Goal: Task Accomplishment & Management: Manage account settings

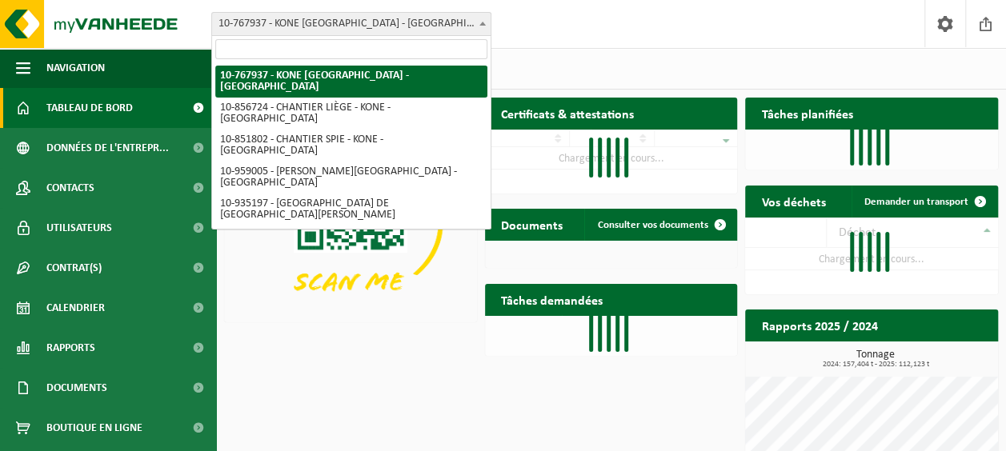
click at [475, 26] on span at bounding box center [483, 23] width 16 height 21
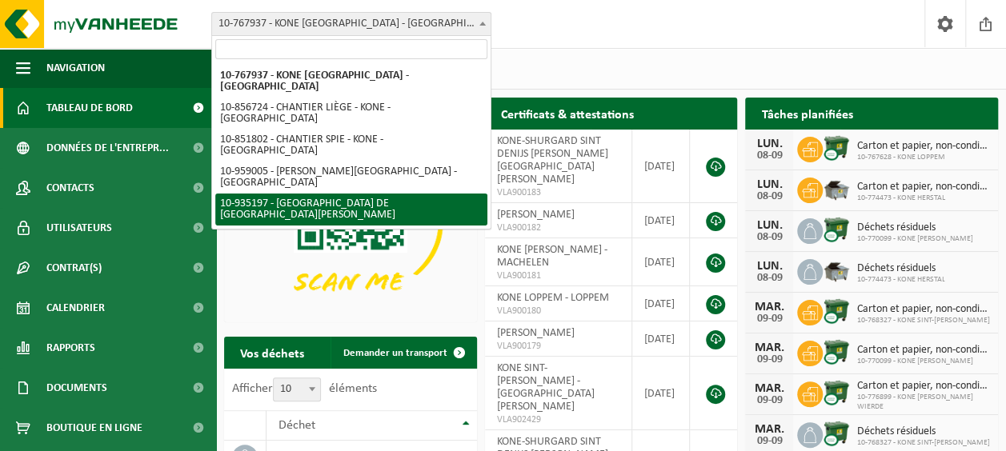
select select "136504"
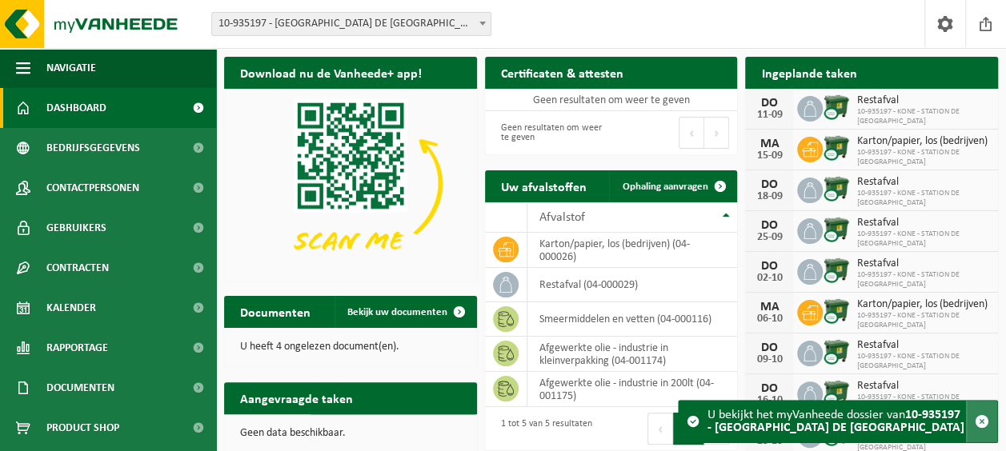
click at [984, 418] on span "button" at bounding box center [982, 422] width 14 height 14
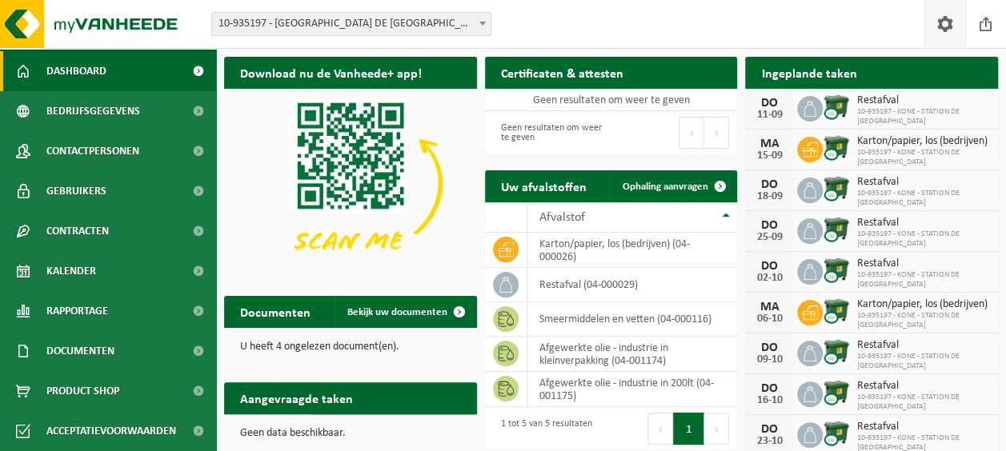
click at [951, 29] on span at bounding box center [945, 23] width 24 height 47
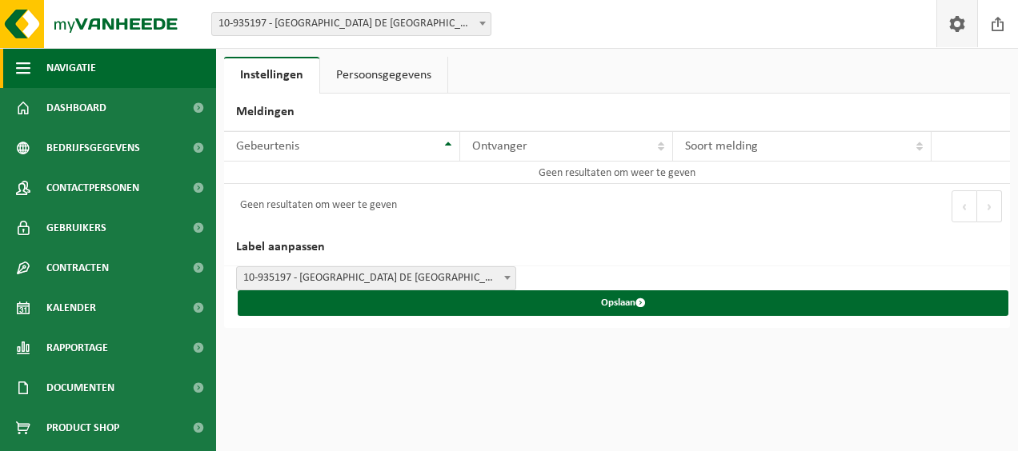
click at [18, 74] on span "button" at bounding box center [23, 68] width 14 height 40
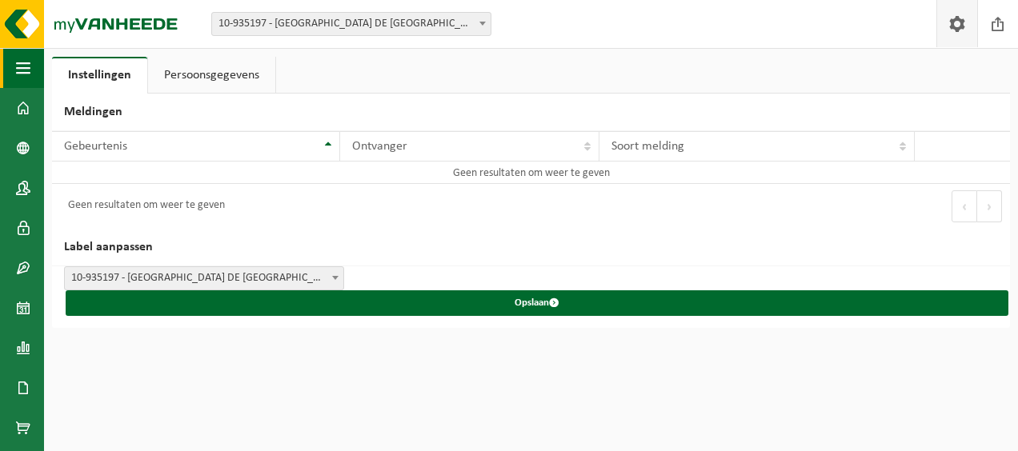
click at [18, 74] on span "button" at bounding box center [23, 68] width 14 height 40
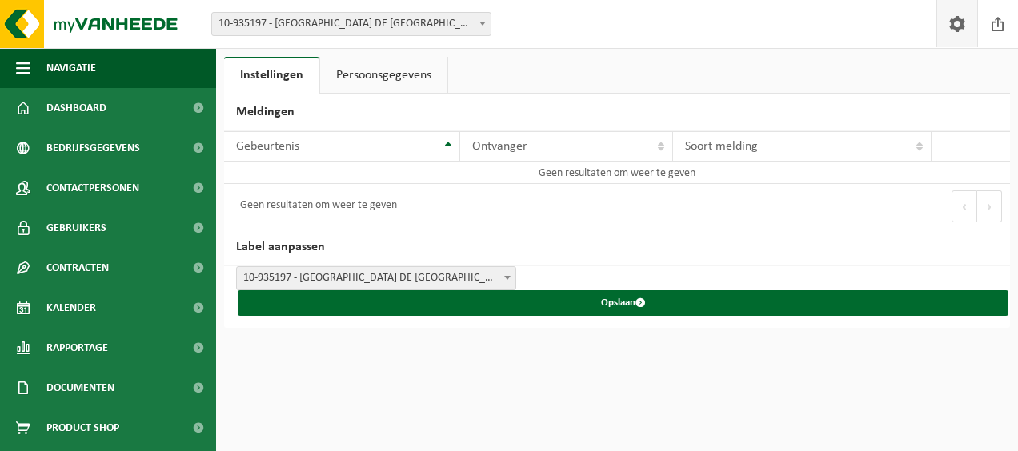
click at [383, 69] on link "Persoonsgegevens" at bounding box center [383, 75] width 127 height 37
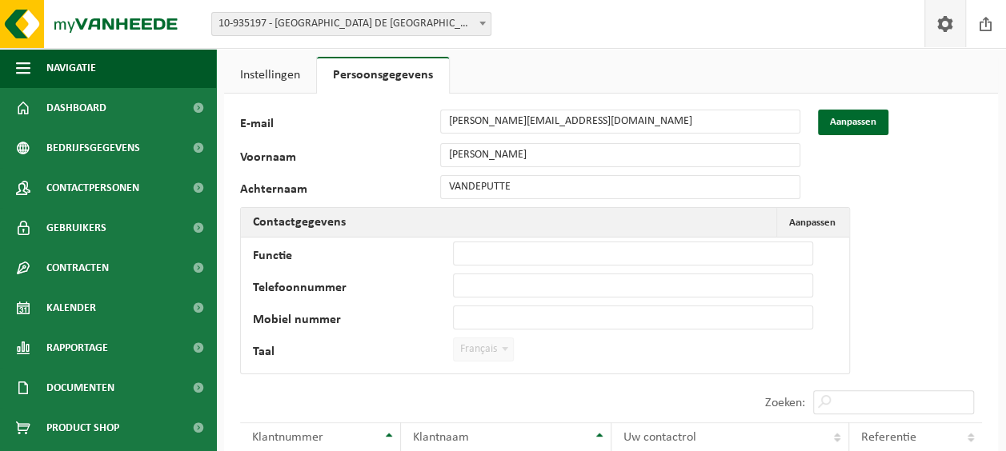
click at [278, 74] on link "Instellingen" at bounding box center [270, 75] width 92 height 37
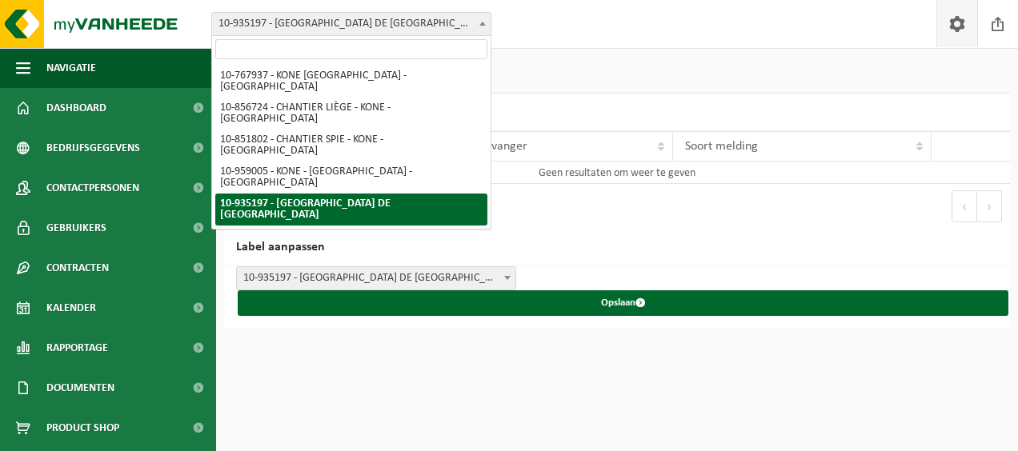
click at [477, 22] on span at bounding box center [483, 23] width 16 height 21
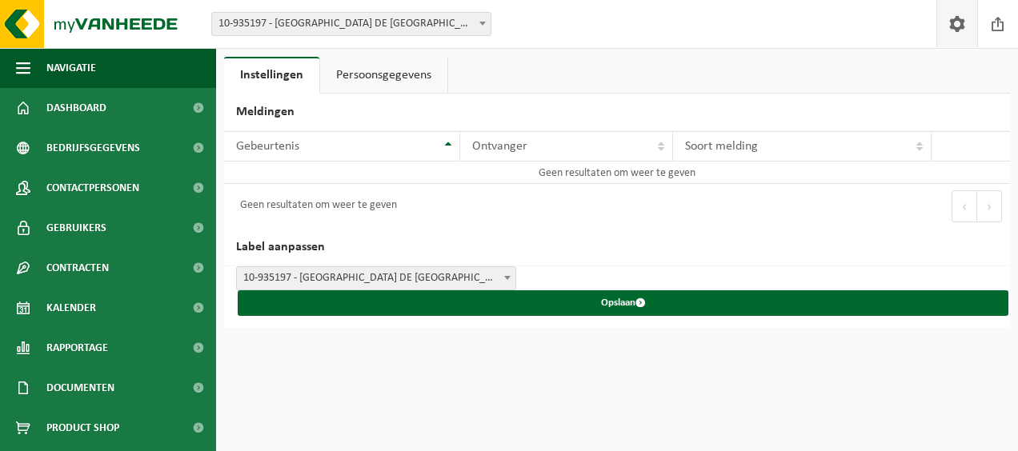
click at [948, 33] on span at bounding box center [957, 23] width 24 height 47
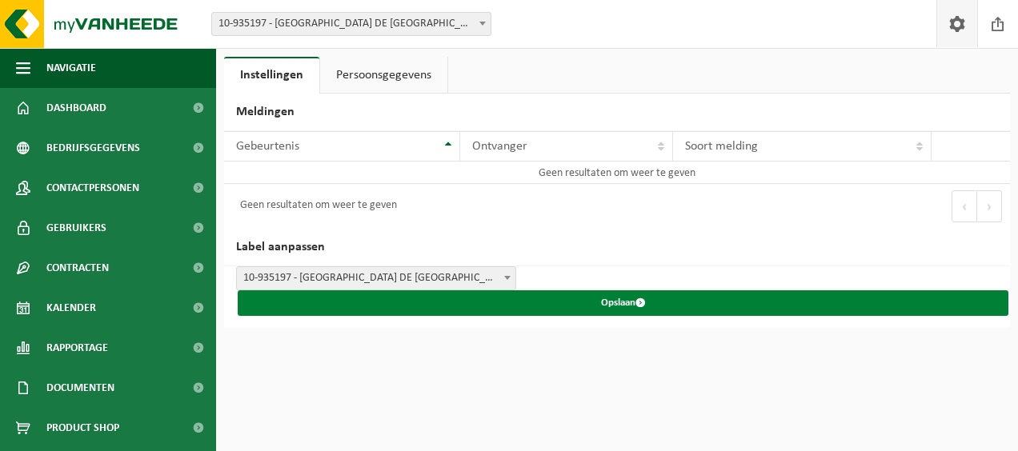
click at [635, 303] on button "Opslaan" at bounding box center [623, 304] width 771 height 26
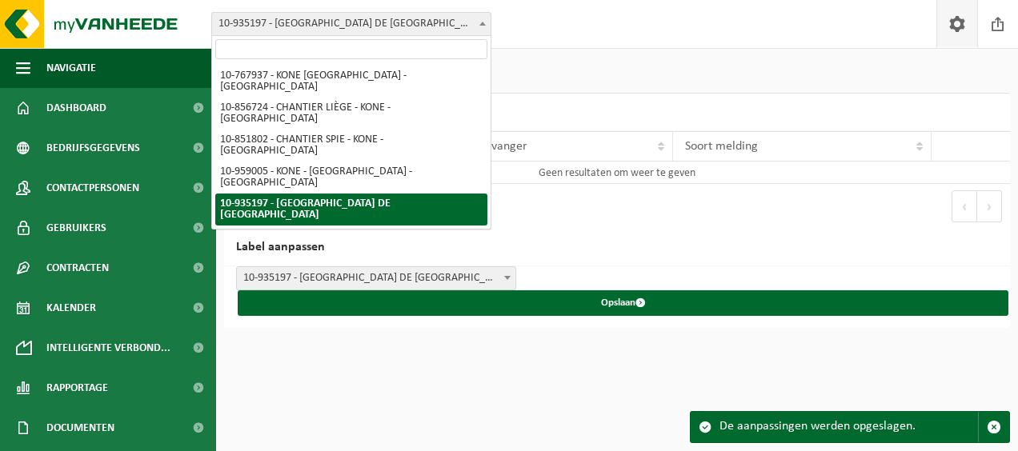
click at [391, 18] on span "10-935197 - [GEOGRAPHIC_DATA] DE [GEOGRAPHIC_DATA][PERSON_NAME]" at bounding box center [351, 24] width 278 height 22
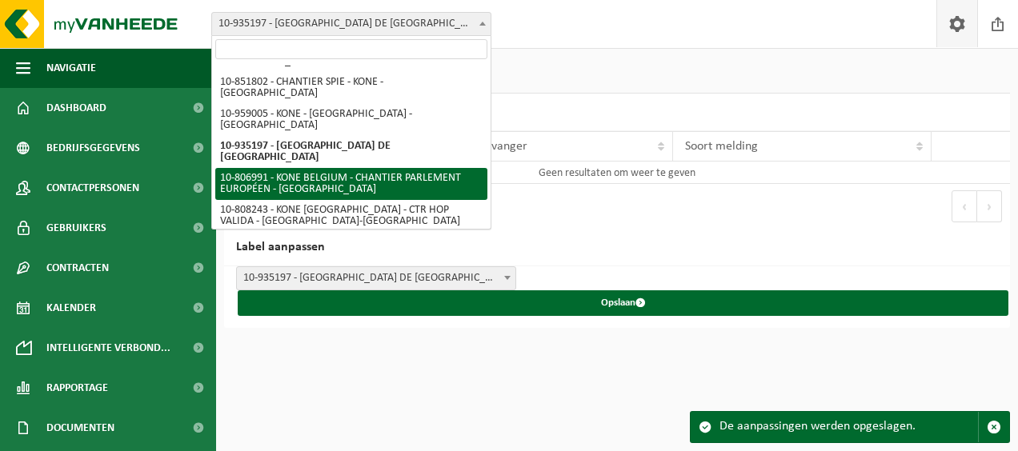
scroll to position [80, 0]
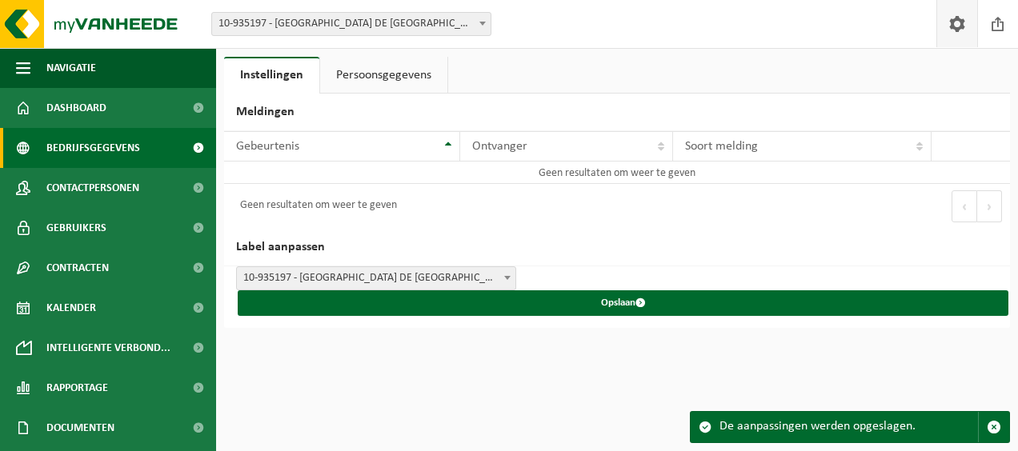
click at [136, 150] on span "Bedrijfsgegevens" at bounding box center [93, 148] width 94 height 40
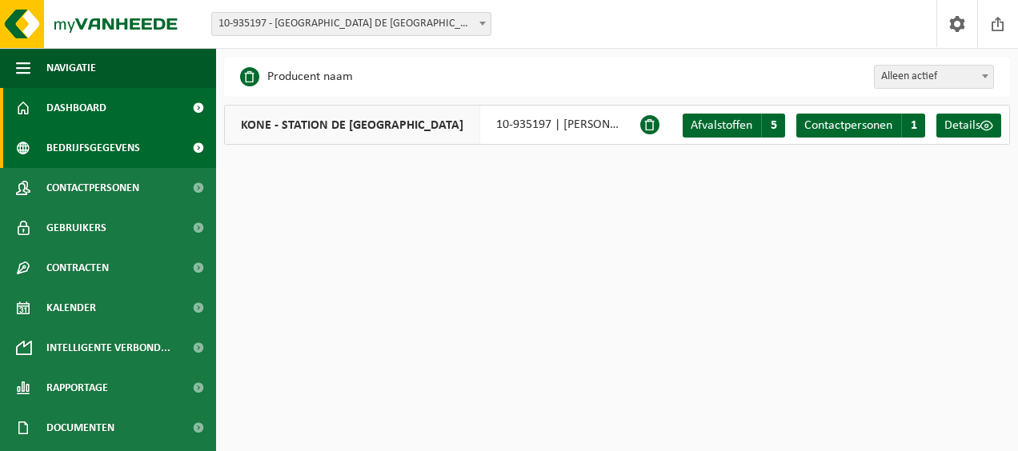
click at [124, 115] on link "Dashboard" at bounding box center [108, 108] width 216 height 40
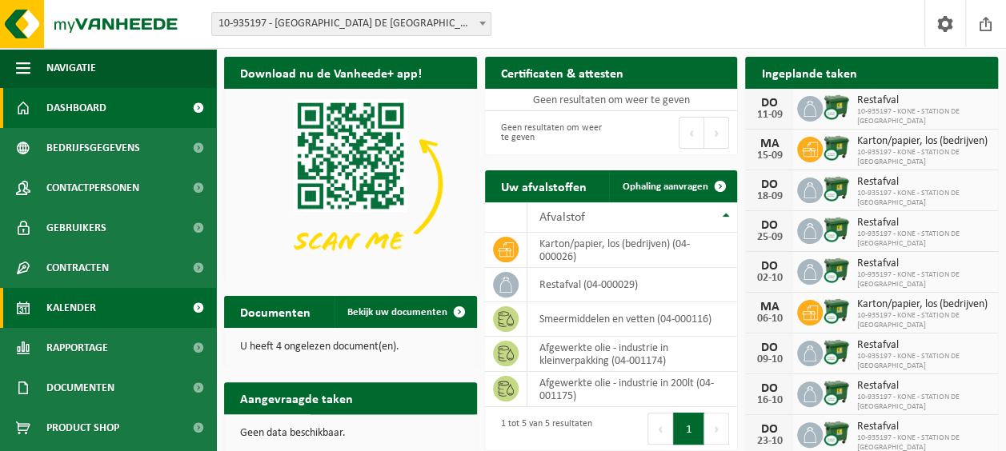
click at [93, 309] on span "Kalender" at bounding box center [71, 308] width 50 height 40
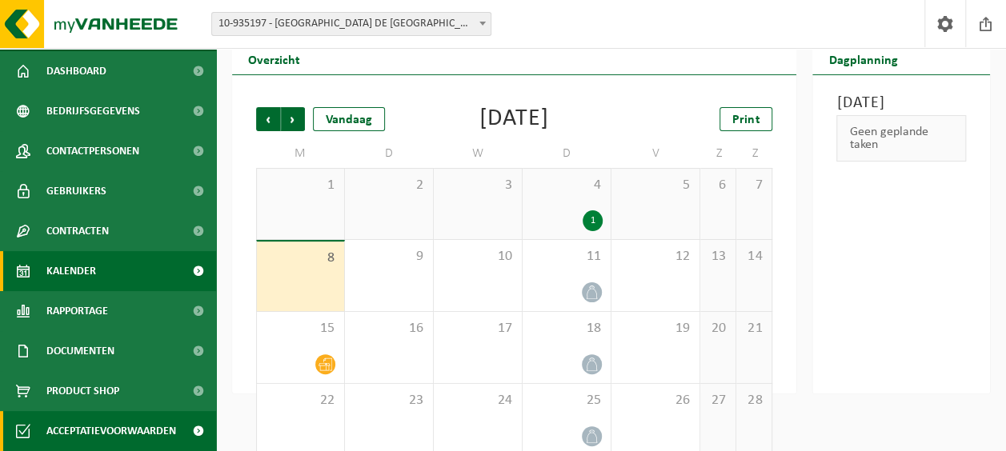
scroll to position [142, 0]
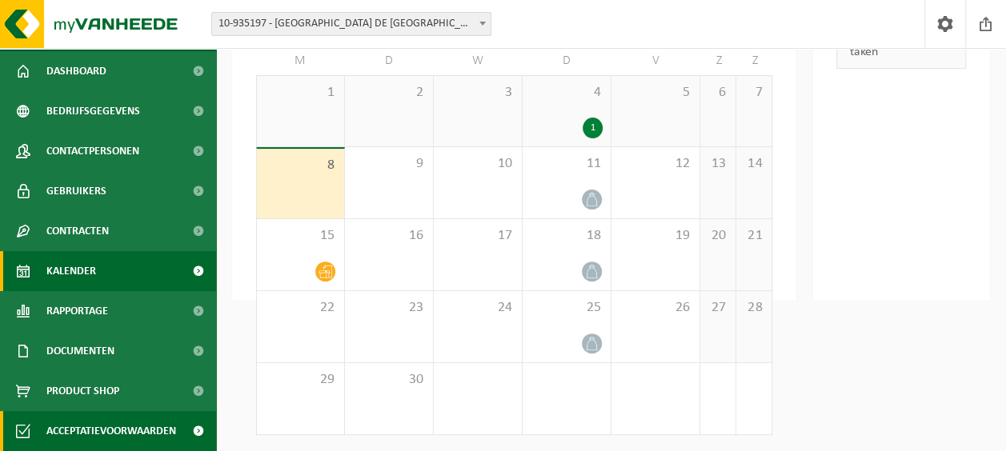
click at [187, 431] on span at bounding box center [198, 431] width 36 height 40
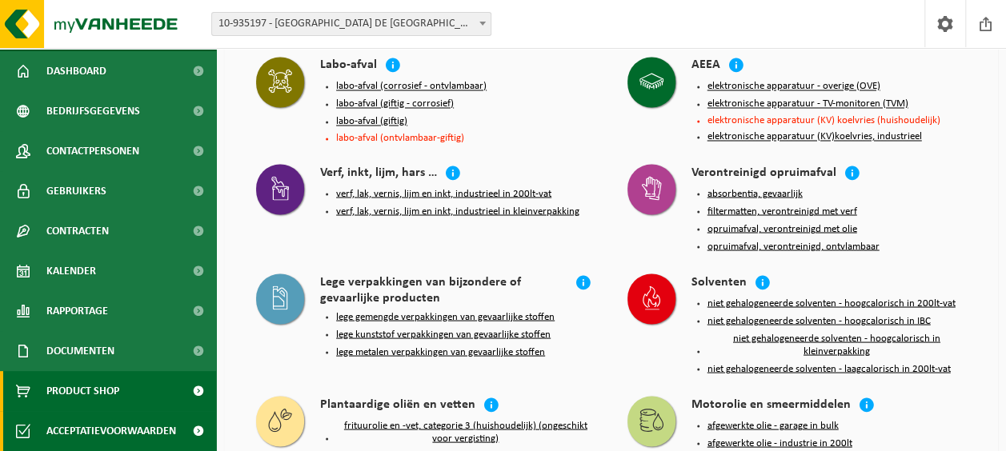
scroll to position [1601, 0]
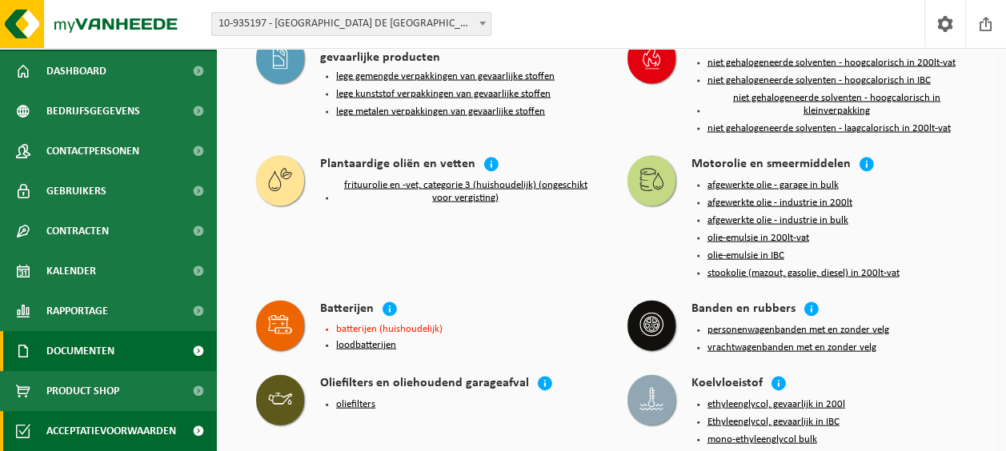
click at [186, 353] on span at bounding box center [198, 351] width 36 height 40
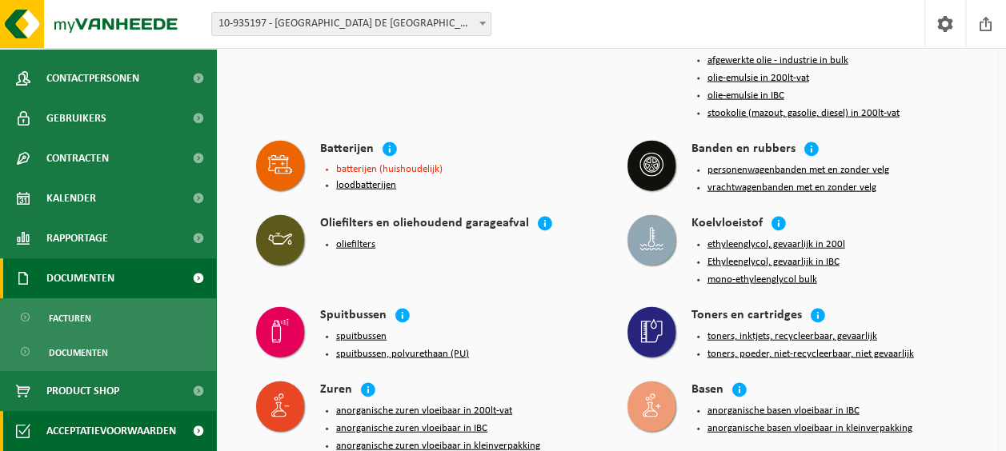
scroll to position [30, 0]
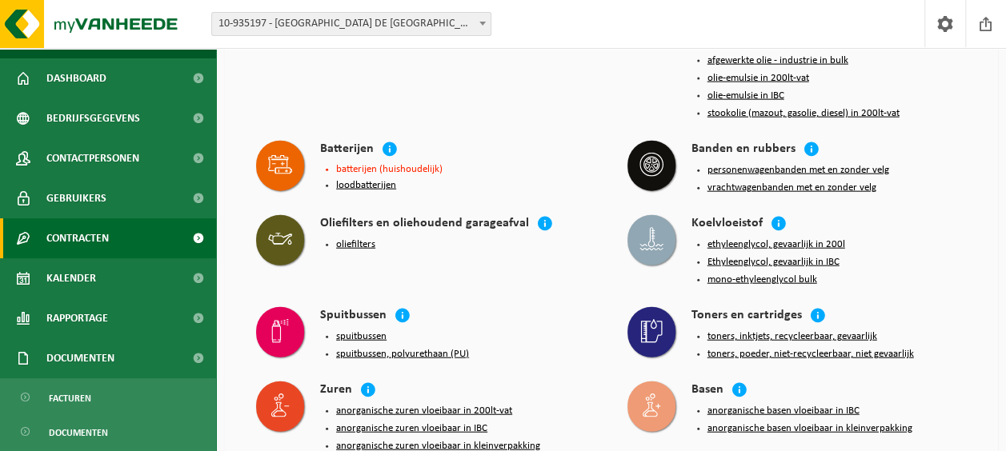
click at [187, 239] on span at bounding box center [198, 238] width 36 height 40
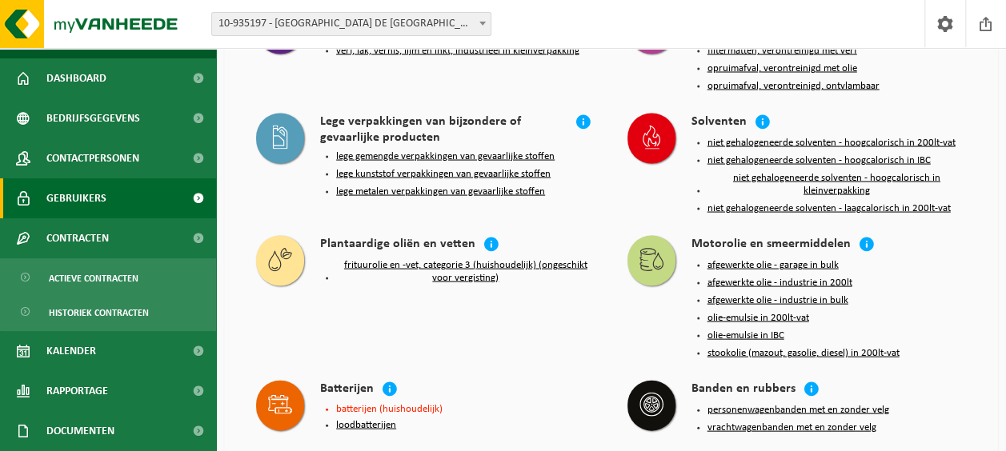
scroll to position [1521, 0]
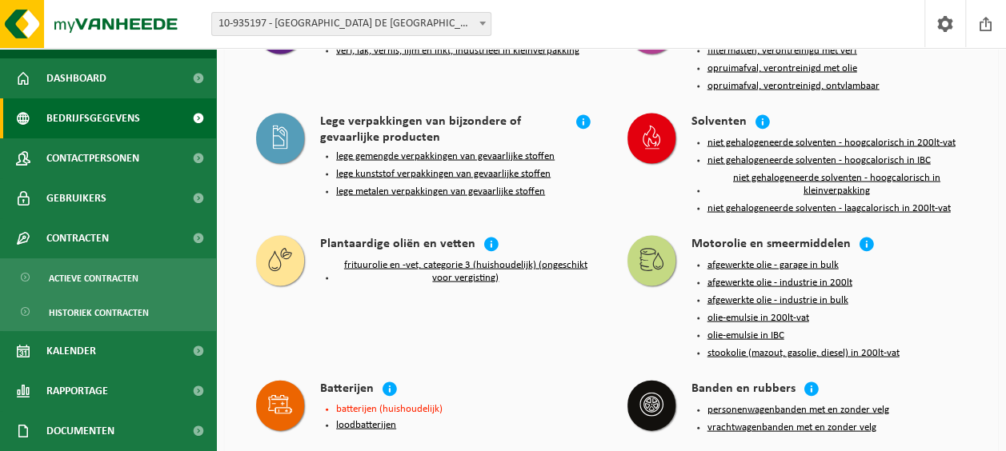
click at [122, 123] on span "Bedrijfsgegevens" at bounding box center [93, 118] width 94 height 40
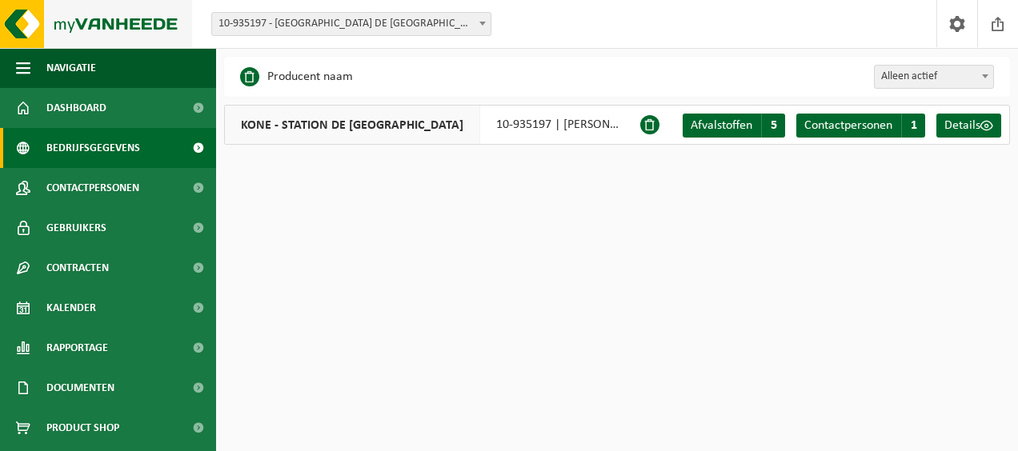
click at [46, 15] on img at bounding box center [96, 24] width 192 height 48
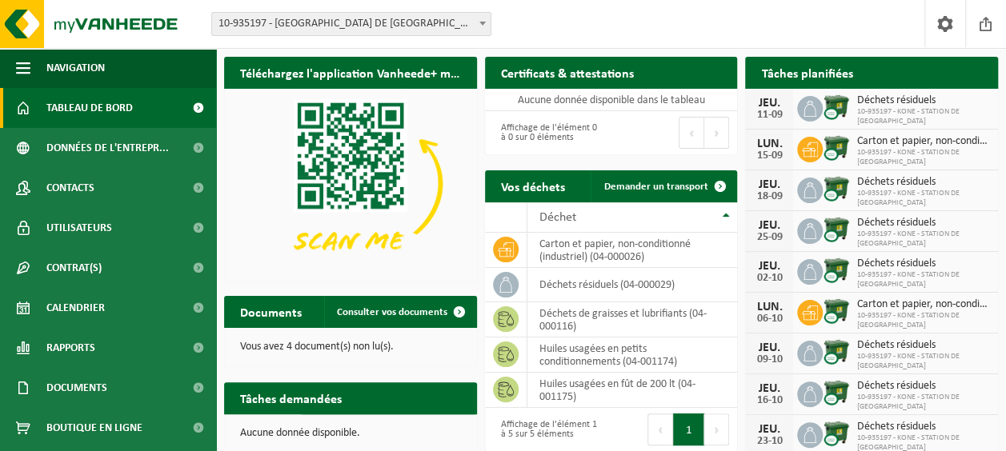
scroll to position [80, 0]
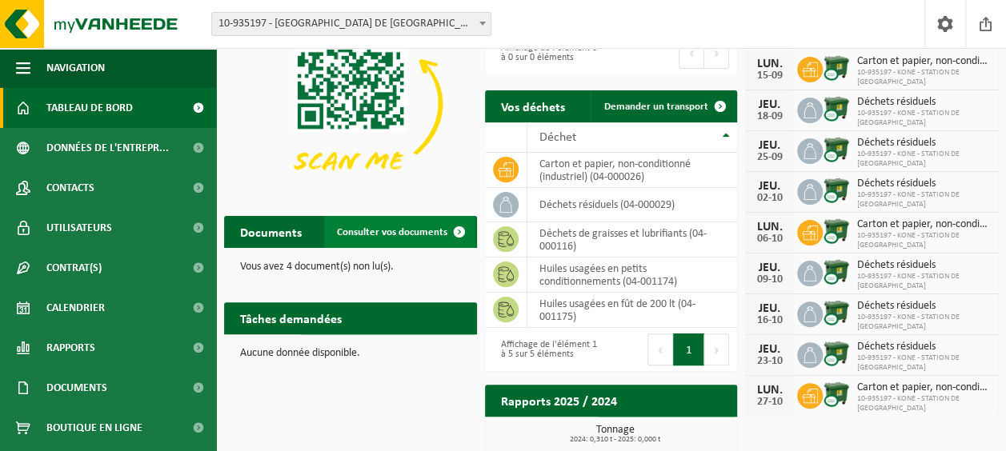
click at [459, 229] on span at bounding box center [459, 232] width 32 height 32
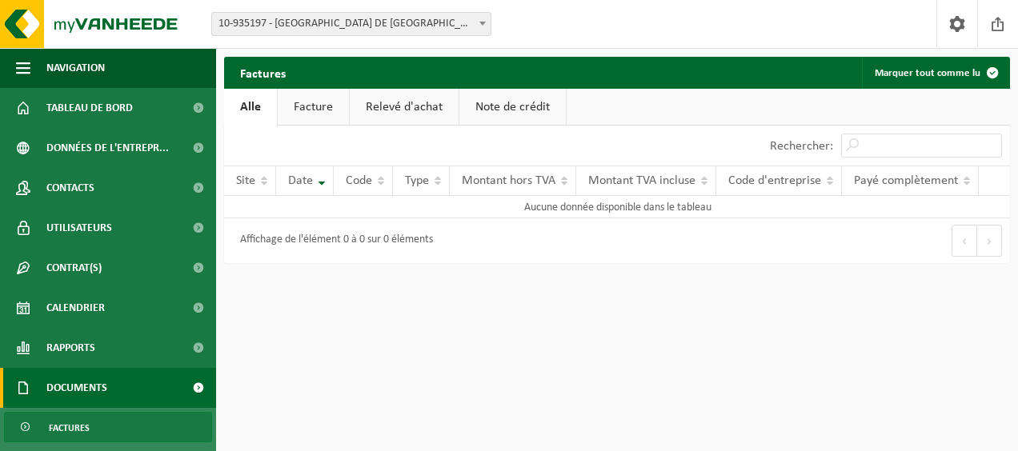
click at [311, 104] on link "Facture" at bounding box center [313, 107] width 71 height 37
click at [395, 109] on link "Relevé d'achat" at bounding box center [405, 107] width 109 height 37
click at [493, 106] on link "Note de crédit" at bounding box center [515, 107] width 106 height 37
click at [259, 109] on link "Alle" at bounding box center [250, 107] width 52 height 37
click at [940, 72] on button "Marquer tout comme lu" at bounding box center [935, 73] width 146 height 32
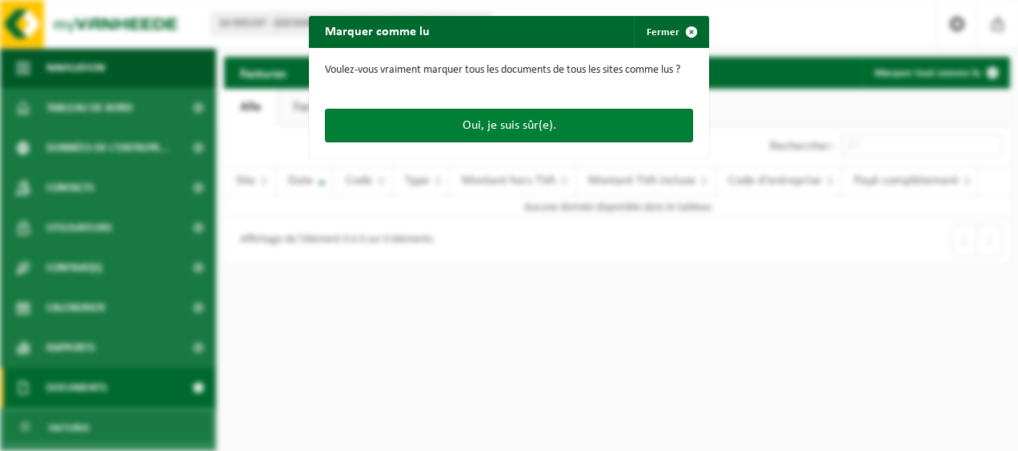
click at [533, 122] on button "Oui, je suis sûr(e)." at bounding box center [509, 126] width 368 height 34
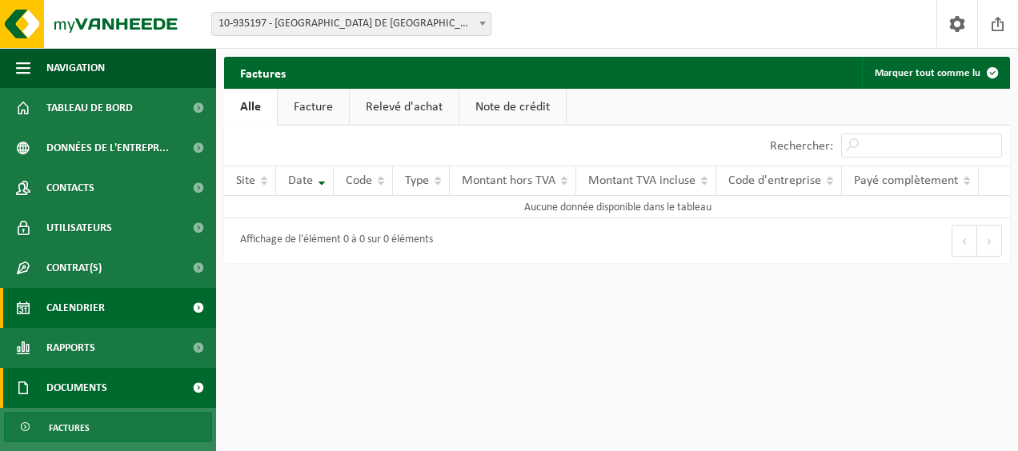
click at [102, 310] on span "Calendrier" at bounding box center [75, 308] width 58 height 40
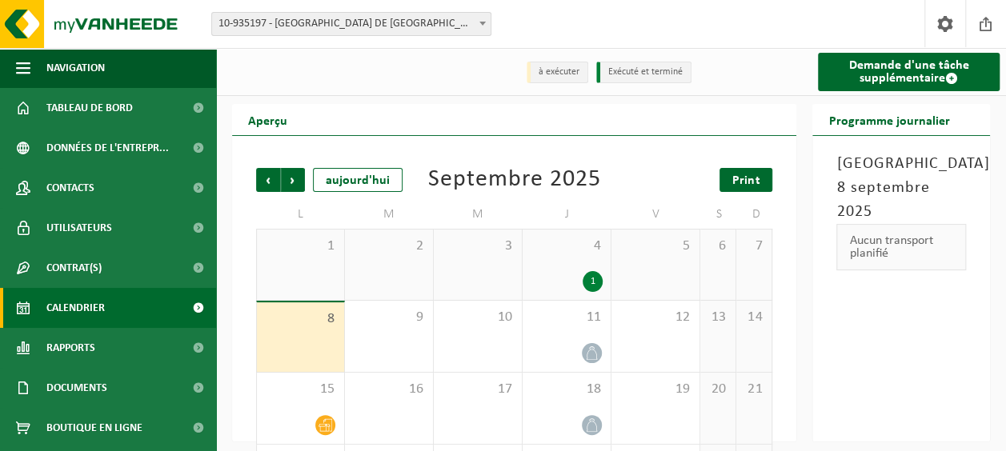
click at [761, 183] on link "Print" at bounding box center [745, 180] width 53 height 24
click at [299, 181] on span "Suivant" at bounding box center [293, 180] width 24 height 24
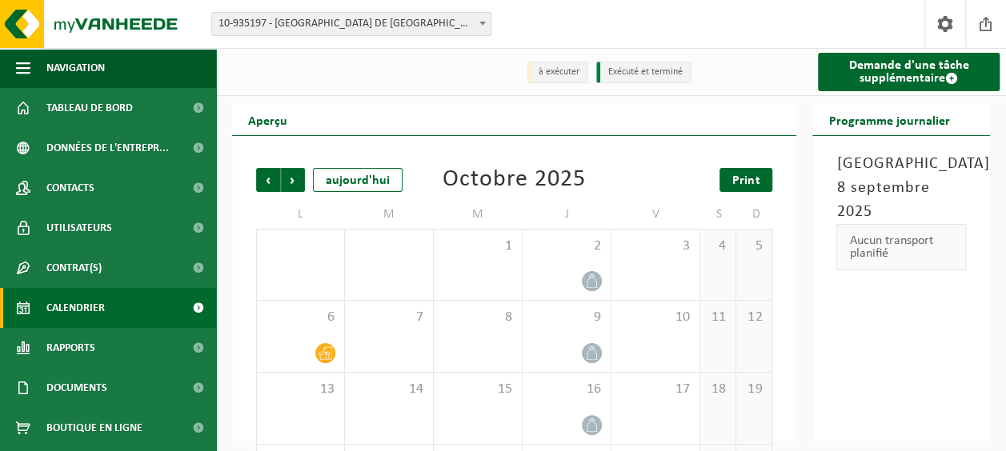
click at [752, 187] on span "Print" at bounding box center [745, 180] width 27 height 13
